Goal: Task Accomplishment & Management: Manage account settings

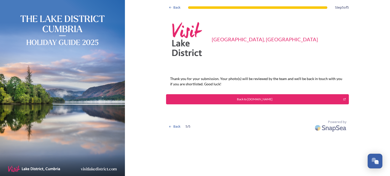
scroll to position [2016, 0]
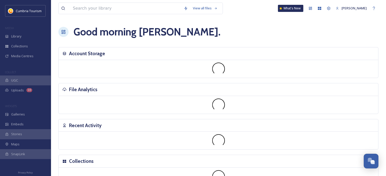
scroll to position [2031, 0]
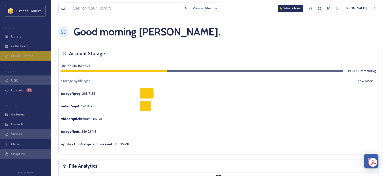
click at [24, 57] on span "Media Centres" at bounding box center [22, 56] width 22 height 5
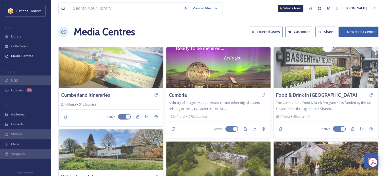
click at [260, 33] on button "External Users" at bounding box center [266, 32] width 34 height 10
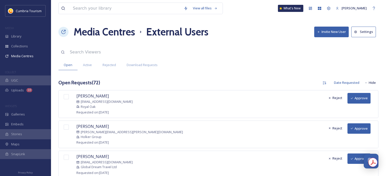
click at [353, 98] on button "Approve" at bounding box center [358, 98] width 23 height 10
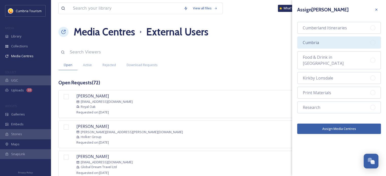
click at [334, 42] on div "Cumbria" at bounding box center [339, 43] width 84 height 12
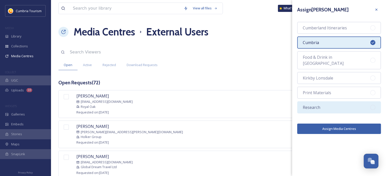
click at [339, 102] on div "Research" at bounding box center [339, 107] width 84 height 12
click at [336, 124] on button "Assign Media Centres" at bounding box center [339, 129] width 84 height 10
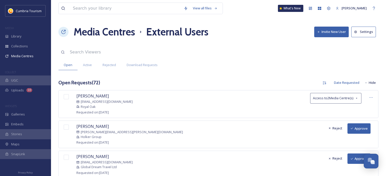
click at [356, 130] on button "Approve" at bounding box center [358, 129] width 23 height 10
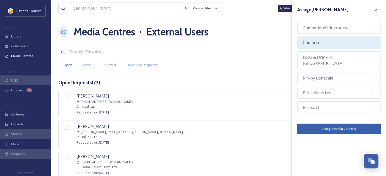
click at [332, 39] on div "Cumbria" at bounding box center [339, 43] width 84 height 12
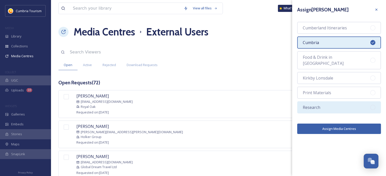
click at [329, 101] on div "Research" at bounding box center [339, 107] width 84 height 12
click at [333, 124] on button "Assign Media Centres" at bounding box center [339, 129] width 84 height 10
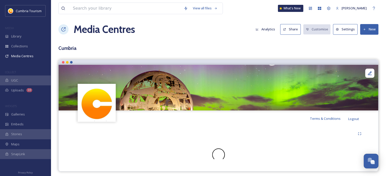
scroll to position [5, 0]
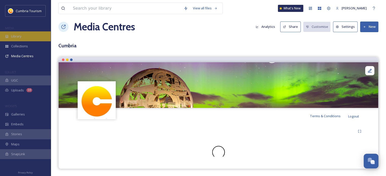
click at [24, 38] on div "Library" at bounding box center [25, 36] width 51 height 10
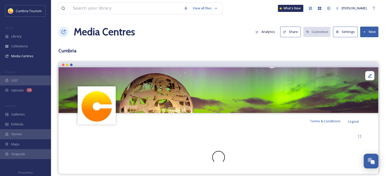
scroll to position [5, 0]
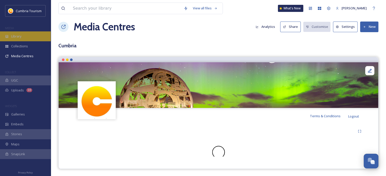
click at [25, 36] on div "Library" at bounding box center [25, 36] width 51 height 10
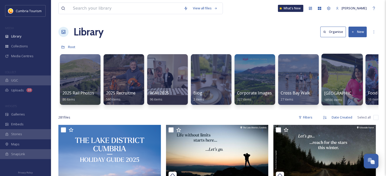
click at [338, 92] on span "Cumbria Media Library" at bounding box center [345, 94] width 42 height 6
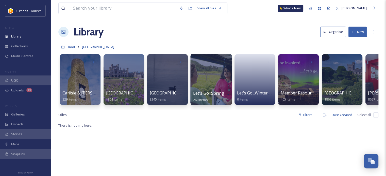
click at [216, 94] on span "Let's Go...Spring / Summer 2025 Resource Hub" at bounding box center [238, 94] width 90 height 6
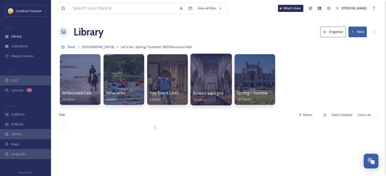
click at [215, 93] on span "Screen backgrounds" at bounding box center [213, 94] width 40 height 6
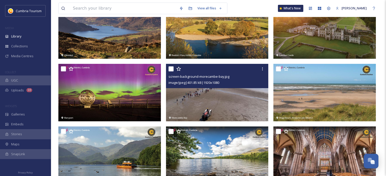
scroll to position [147, 0]
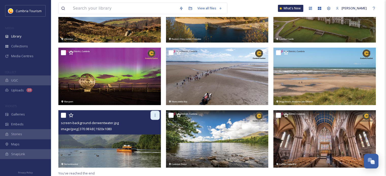
click at [155, 116] on icon at bounding box center [155, 115] width 4 height 4
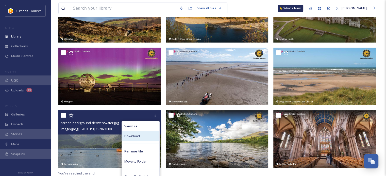
click at [148, 136] on div "Download" at bounding box center [141, 136] width 38 height 10
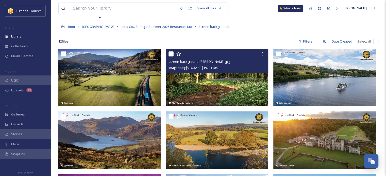
scroll to position [0, 0]
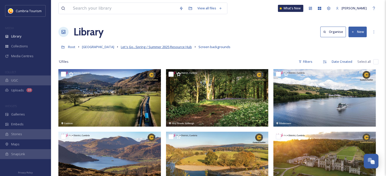
click at [182, 47] on span "Let's Go...Spring / Summer 2025 Resource Hub" at bounding box center [156, 47] width 71 height 5
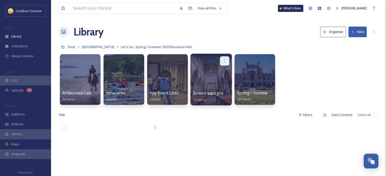
click at [225, 61] on icon at bounding box center [224, 61] width 4 height 4
click at [223, 126] on div at bounding box center [218, 174] width 105 height 104
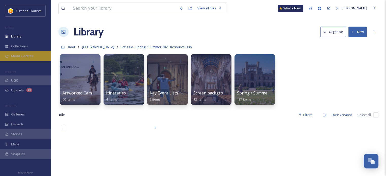
click at [26, 58] on span "Media Centres" at bounding box center [22, 56] width 22 height 5
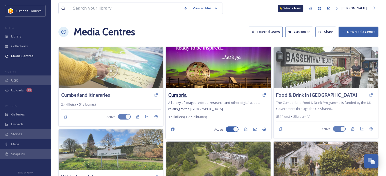
click at [181, 94] on h3 "Cumbria" at bounding box center [177, 95] width 18 height 7
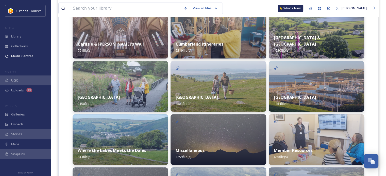
scroll to position [178, 0]
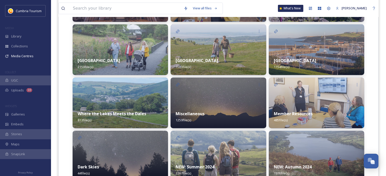
click at [293, 114] on strong "Member Resources" at bounding box center [293, 114] width 39 height 6
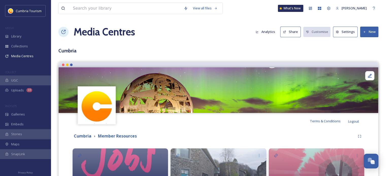
click at [364, 33] on icon at bounding box center [364, 31] width 3 height 3
click at [366, 51] on span "Add Album" at bounding box center [367, 53] width 16 height 5
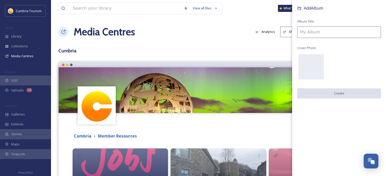
click at [337, 30] on input at bounding box center [339, 32] width 84 height 12
drag, startPoint x: 236, startPoint y: 175, endPoint x: 299, endPoint y: 33, distance: 154.5
click at [299, 33] on input at bounding box center [339, 32] width 84 height 12
click at [317, 33] on input at bounding box center [339, 32] width 84 height 12
click at [338, 32] on input at bounding box center [339, 32] width 84 height 12
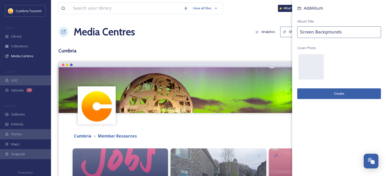
type input "Screen Backgrounds"
click at [323, 91] on button "Create" at bounding box center [339, 94] width 84 height 10
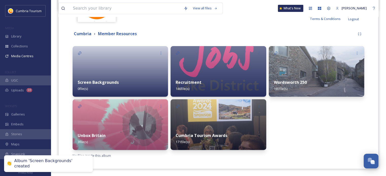
scroll to position [102, 0]
click at [112, 84] on strong "Screen Backgrounds" at bounding box center [98, 83] width 41 height 6
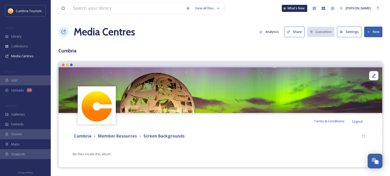
click at [372, 34] on button "New" at bounding box center [373, 32] width 18 height 10
click at [370, 40] on div "Add Files" at bounding box center [371, 44] width 22 height 10
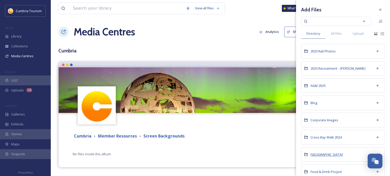
click at [335, 155] on span "Cumbria Media Library" at bounding box center [326, 154] width 32 height 5
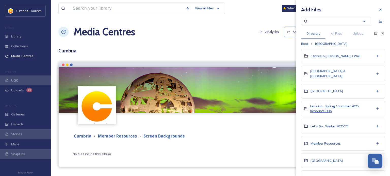
click at [327, 110] on span "Let's Go...Spring / Summer 2025 Resource Hub" at bounding box center [334, 108] width 48 height 9
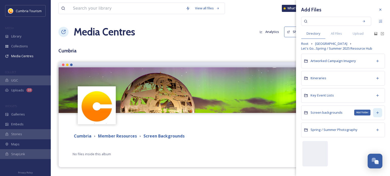
click at [378, 112] on icon at bounding box center [377, 113] width 4 height 4
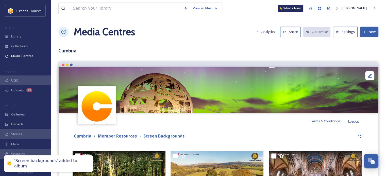
click at [188, 49] on h3 "Cumbria" at bounding box center [218, 50] width 320 height 7
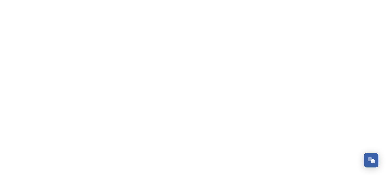
scroll to position [2016, 0]
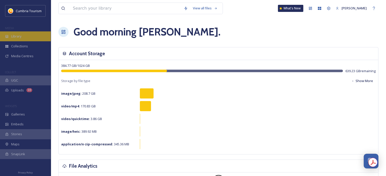
click at [25, 35] on div "Library" at bounding box center [25, 36] width 51 height 10
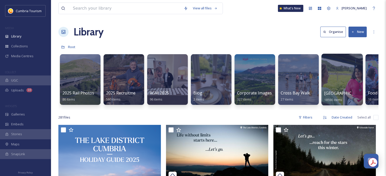
click at [334, 92] on span "Cumbria Media Library" at bounding box center [345, 94] width 42 height 6
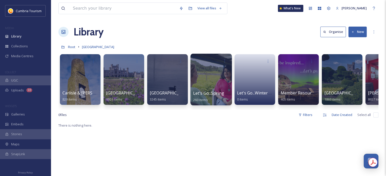
click at [207, 94] on span "Let's Go...Spring / Summer 2025 Resource Hub" at bounding box center [238, 94] width 90 height 6
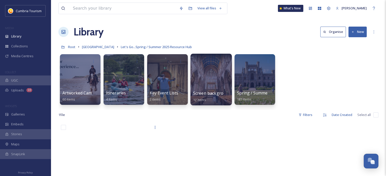
click at [217, 94] on span "Screen backgrounds" at bounding box center [213, 94] width 40 height 6
